Goal: Browse casually: Explore the website without a specific task or goal

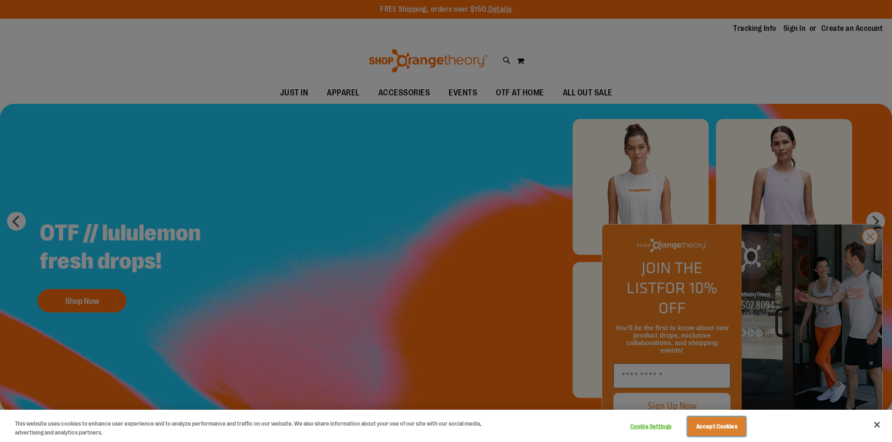
click at [715, 425] on button "Accept Cookies" at bounding box center [716, 427] width 59 height 20
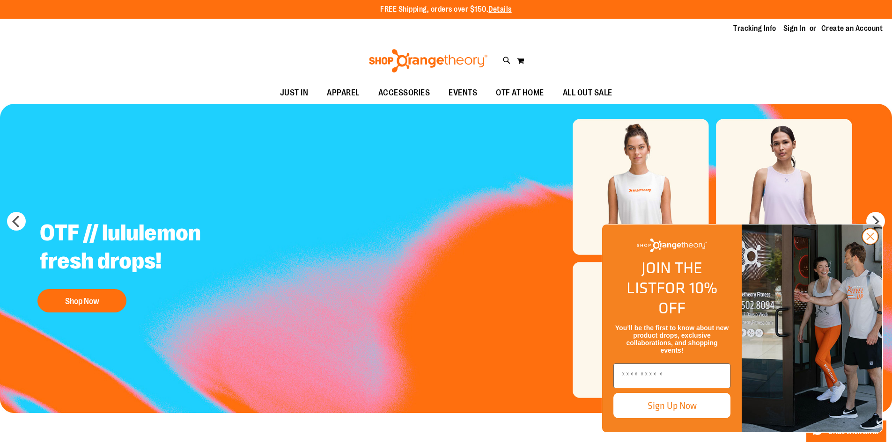
click at [871, 240] on icon "Close dialog" at bounding box center [870, 237] width 7 height 7
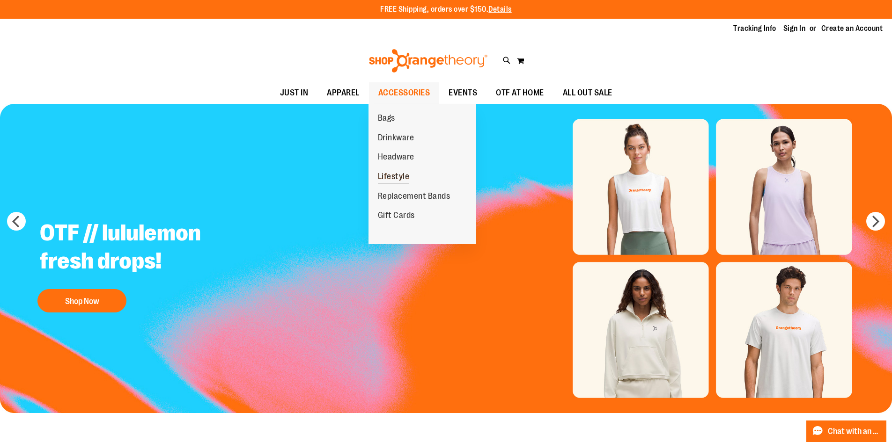
click at [402, 178] on span "Lifestyle" at bounding box center [394, 178] width 32 height 12
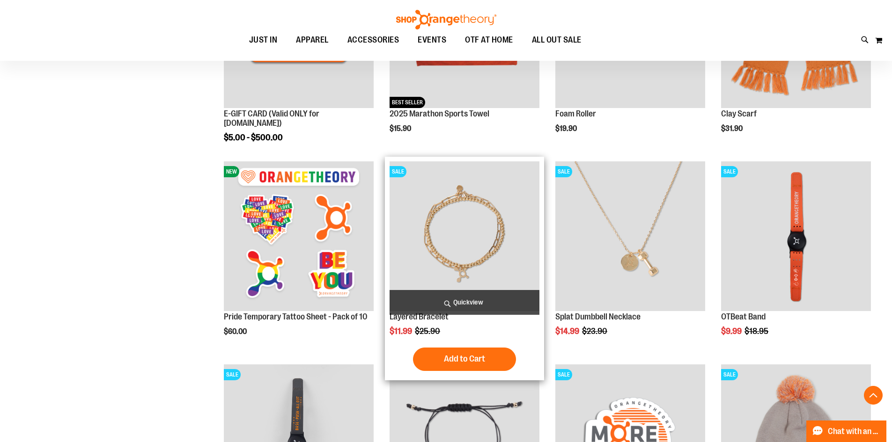
scroll to position [234, 0]
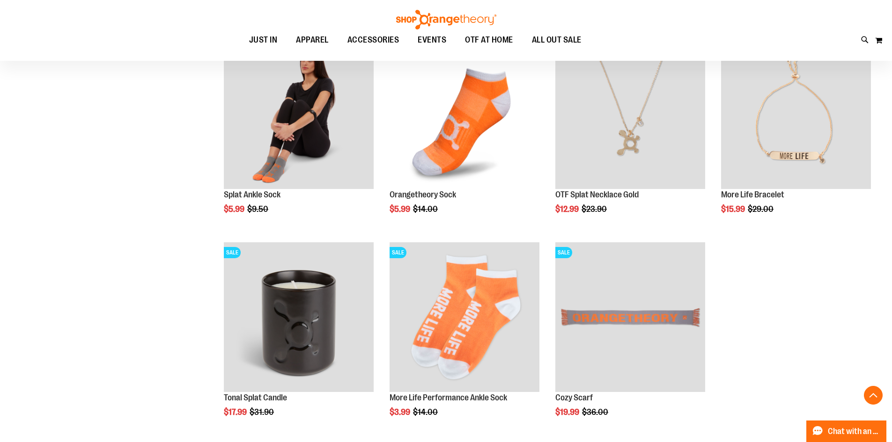
scroll to position [795, 0]
